Goal: Information Seeking & Learning: Check status

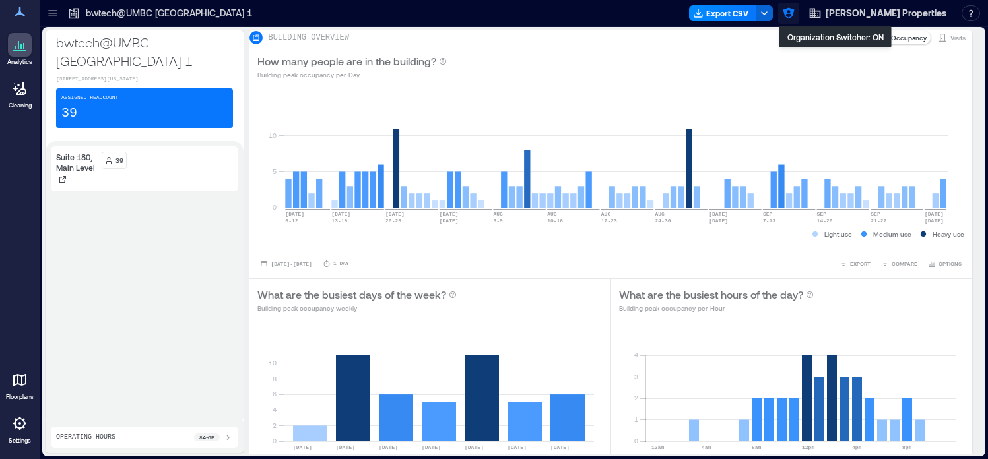
click at [794, 13] on icon "button" at bounding box center [788, 13] width 11 height 11
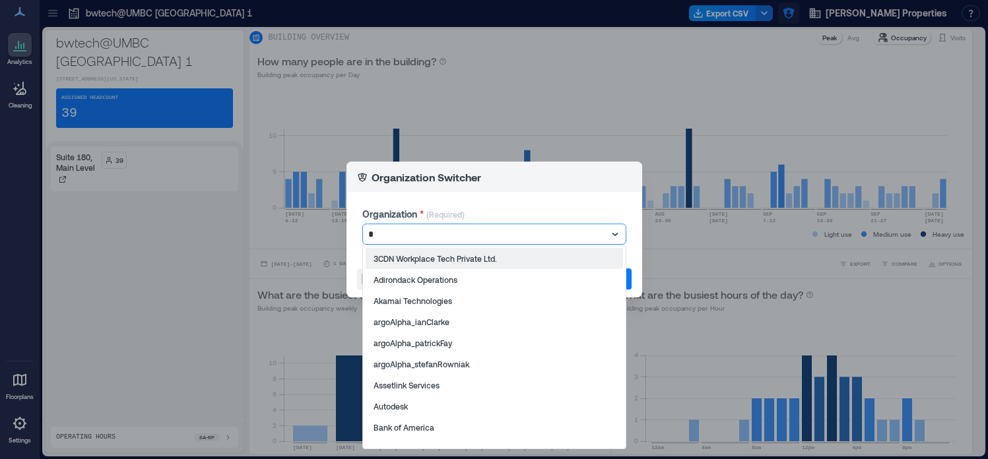
type input "**"
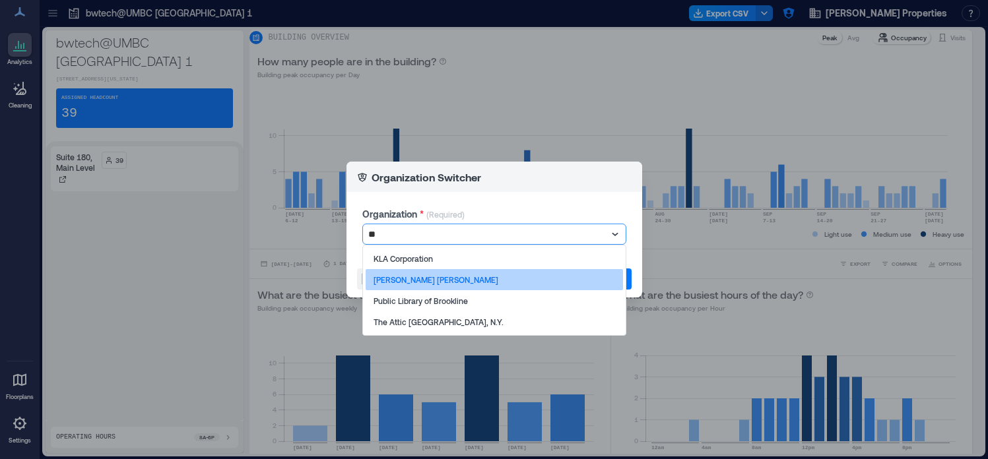
click at [537, 273] on div "[PERSON_NAME] [PERSON_NAME]" at bounding box center [494, 279] width 257 height 21
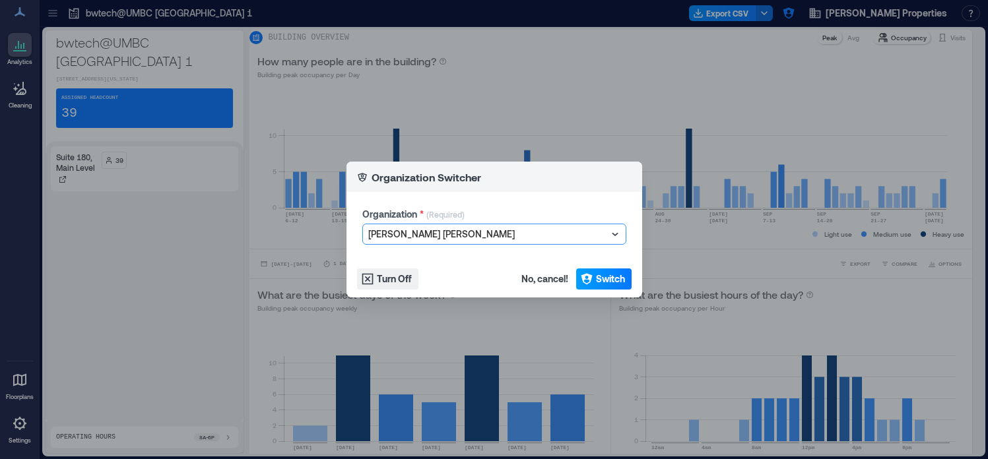
click at [609, 281] on span "Switch" at bounding box center [610, 279] width 29 height 13
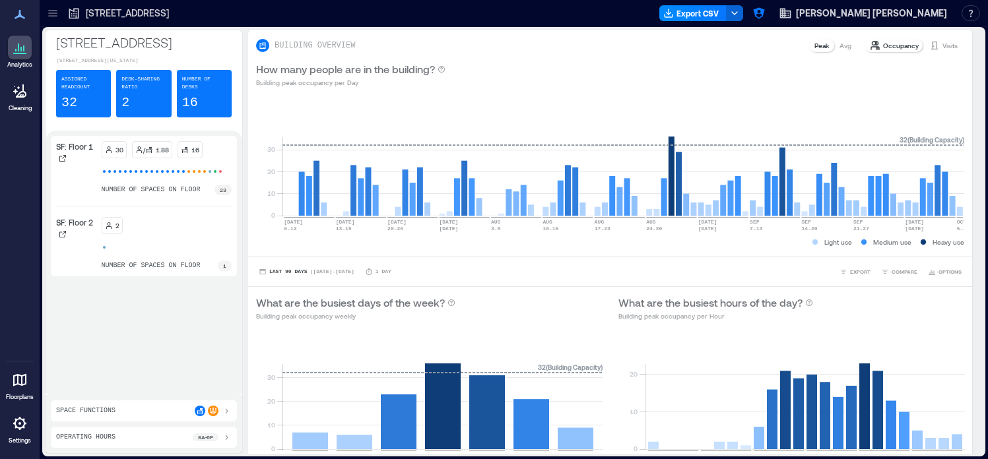
click at [48, 18] on icon at bounding box center [52, 13] width 13 height 13
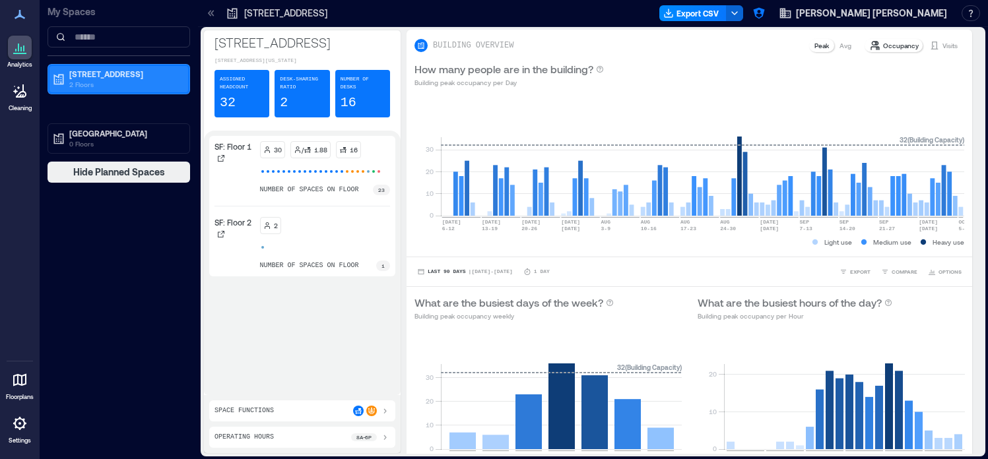
click at [96, 89] on p "2 Floors" at bounding box center [124, 84] width 111 height 11
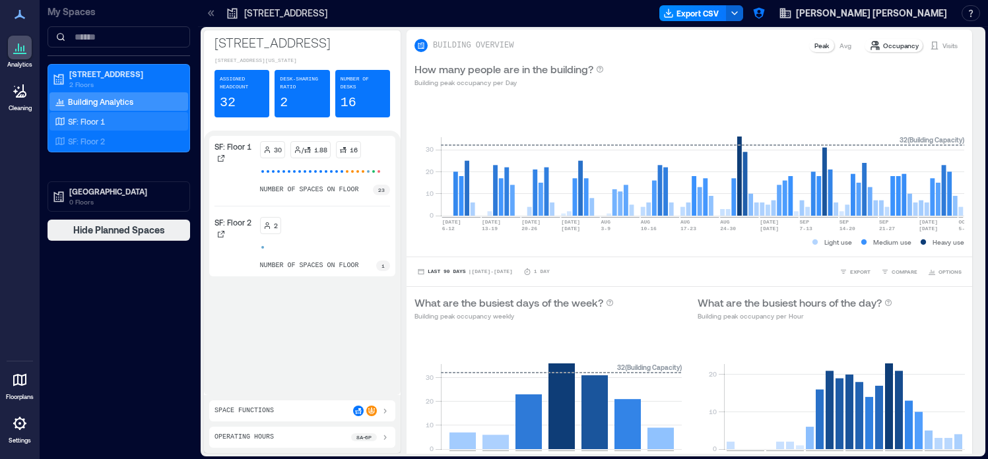
click at [92, 116] on p "SF: Floor 1" at bounding box center [86, 121] width 37 height 11
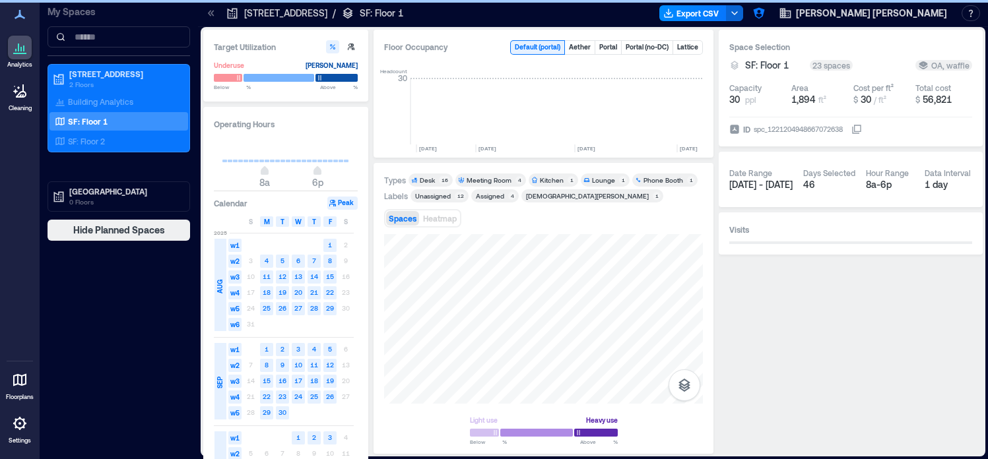
scroll to position [0, 2304]
